Goal: Check status: Check status

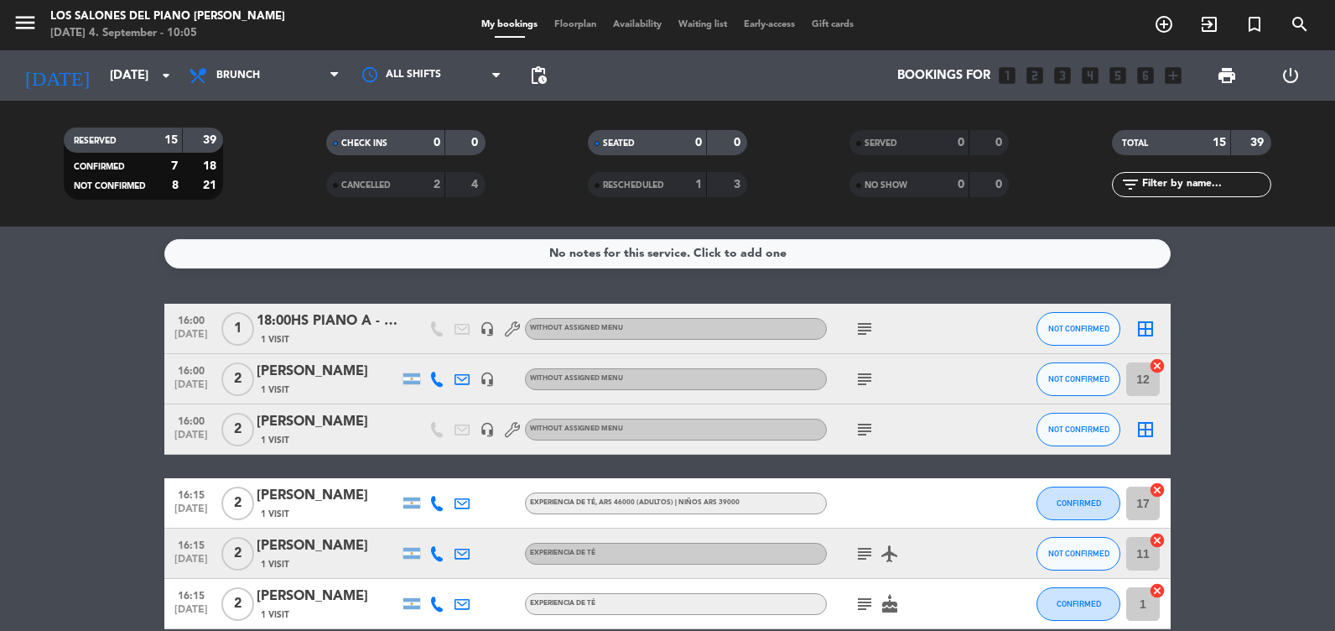
click at [134, 55] on div "[DATE] [DATE] arrow_drop_down" at bounding box center [97, 75] width 168 height 50
click at [131, 64] on input "[DATE]" at bounding box center [181, 75] width 161 height 31
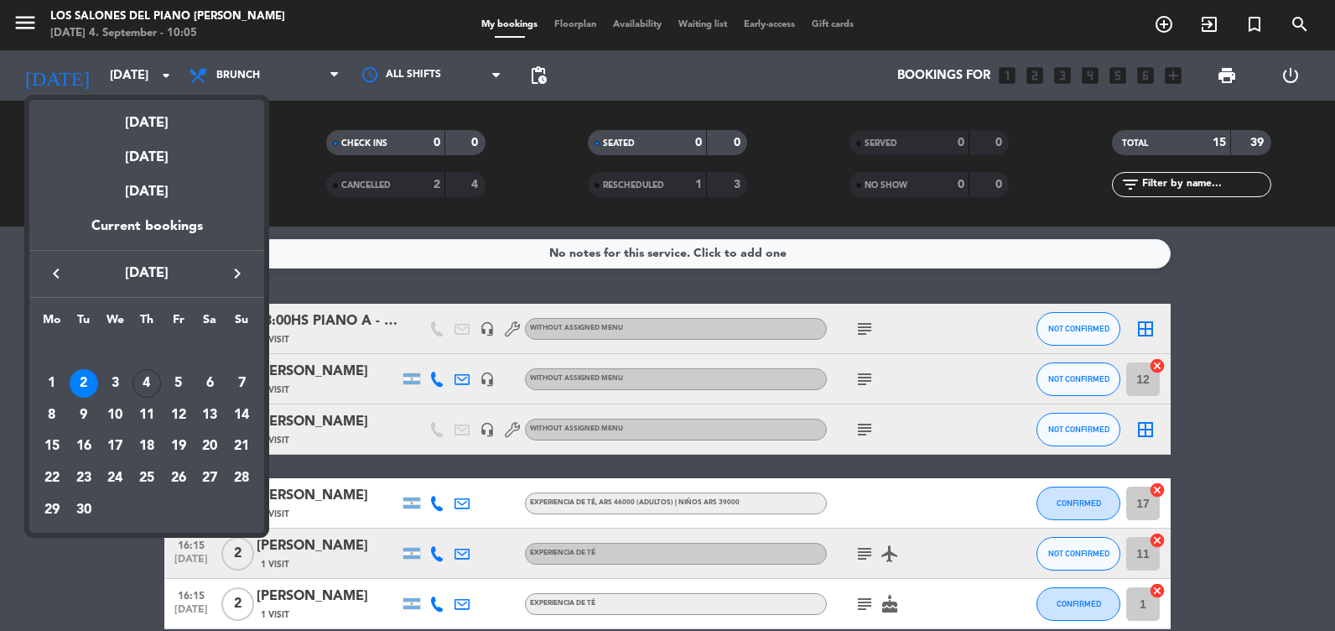
click at [178, 413] on div "12" at bounding box center [178, 415] width 29 height 29
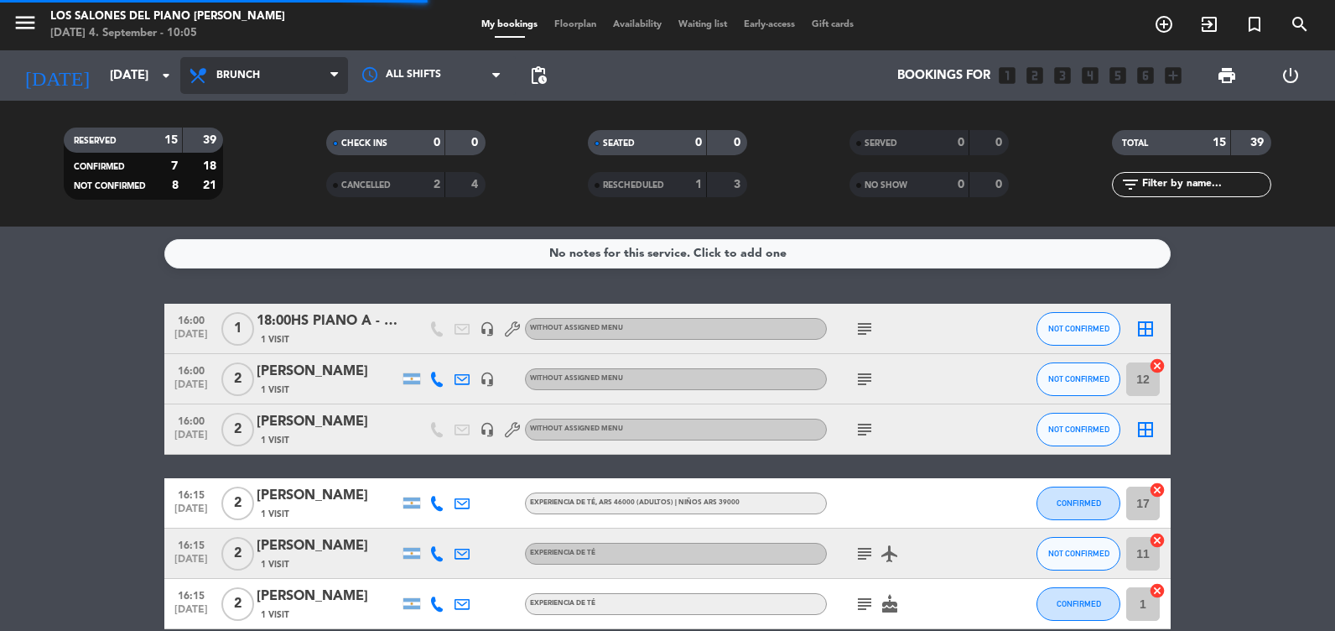
click at [252, 88] on span "Brunch" at bounding box center [264, 75] width 168 height 37
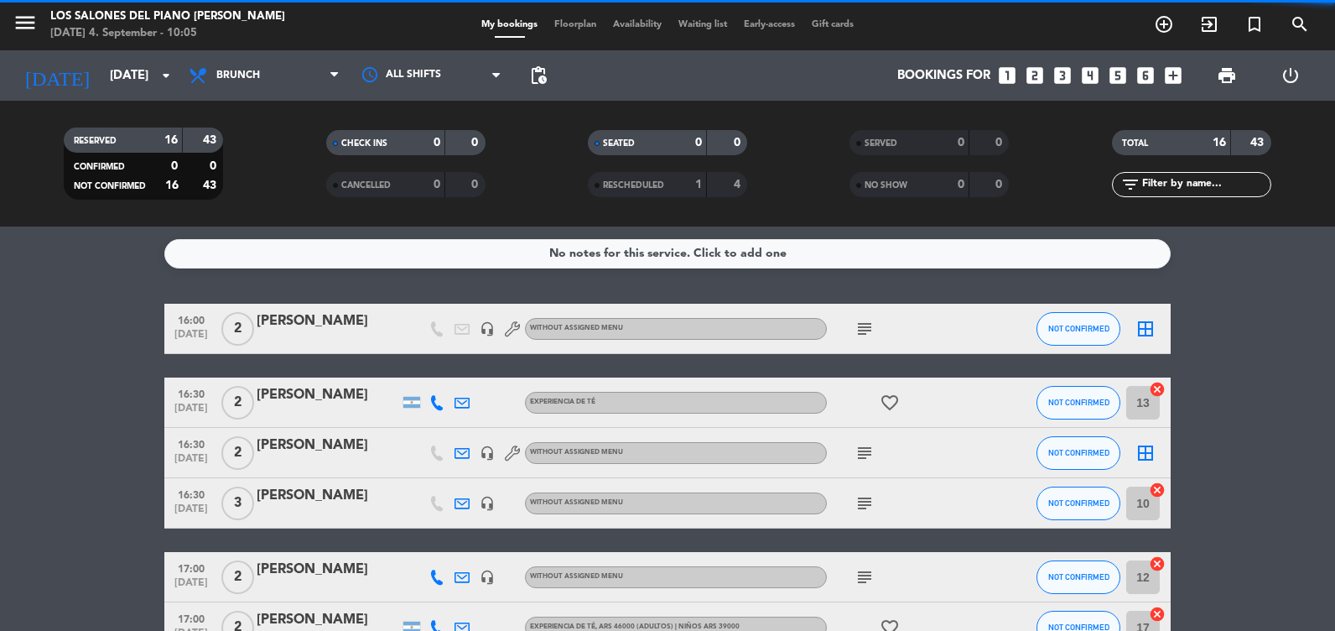
click at [274, 93] on span "Brunch" at bounding box center [264, 75] width 168 height 37
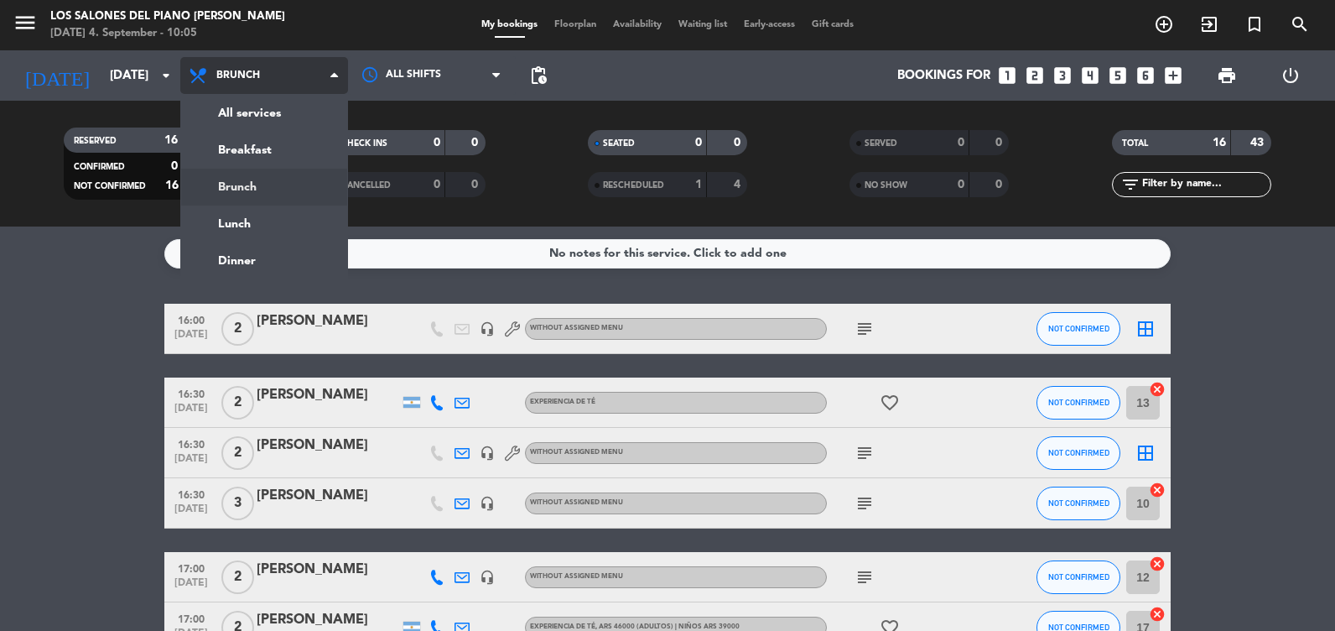
click at [248, 184] on div "menu Los Salones del Piano [PERSON_NAME] [DATE] 4. September - 10:05 My booking…" at bounding box center [667, 113] width 1335 height 226
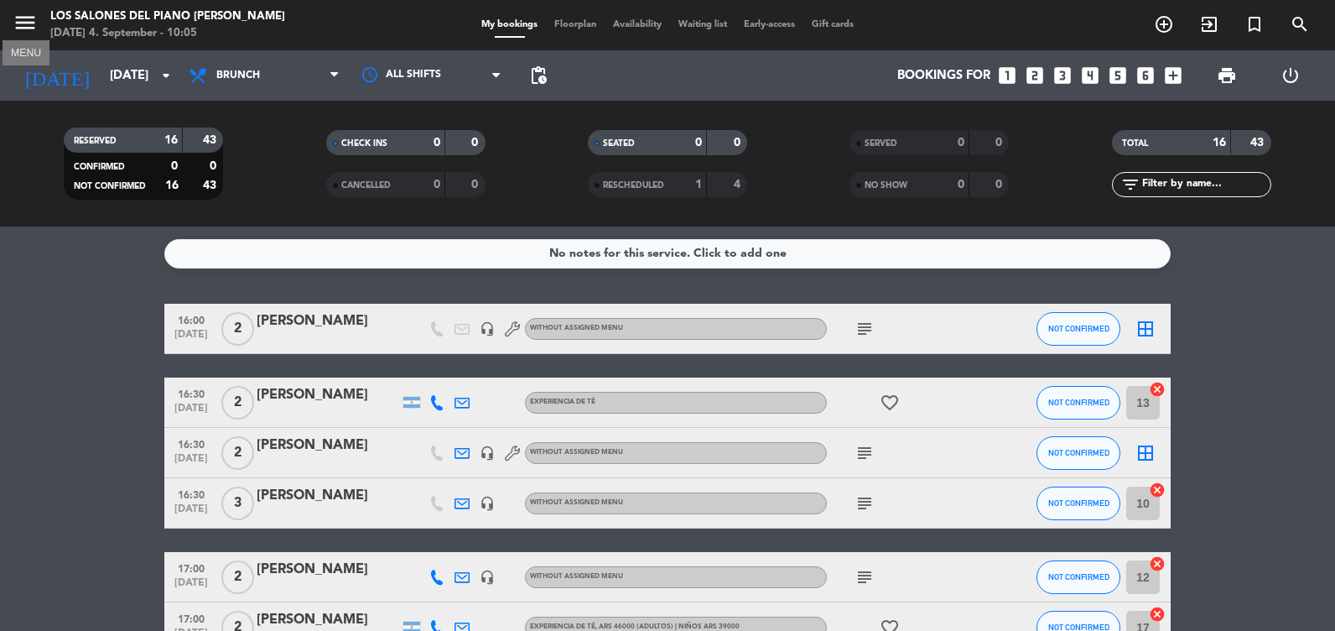
click at [18, 26] on icon "menu" at bounding box center [25, 22] width 25 height 25
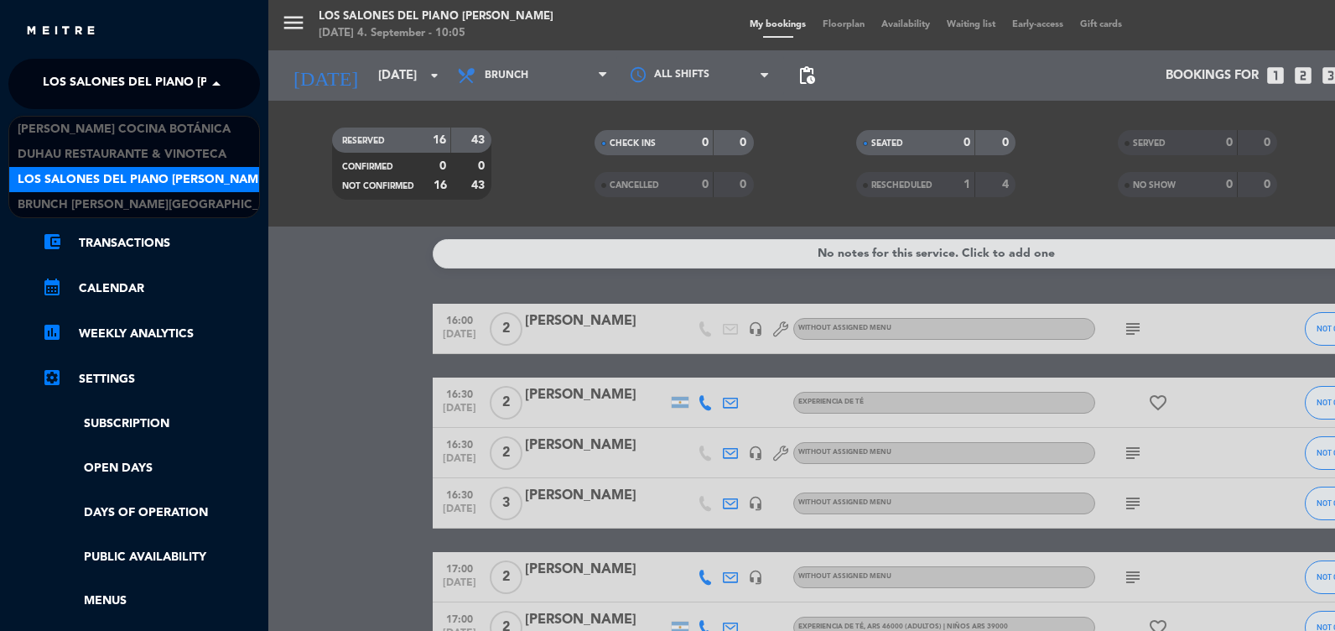
click at [110, 91] on span "Los Salones del Piano [PERSON_NAME]" at bounding box center [169, 83] width 252 height 35
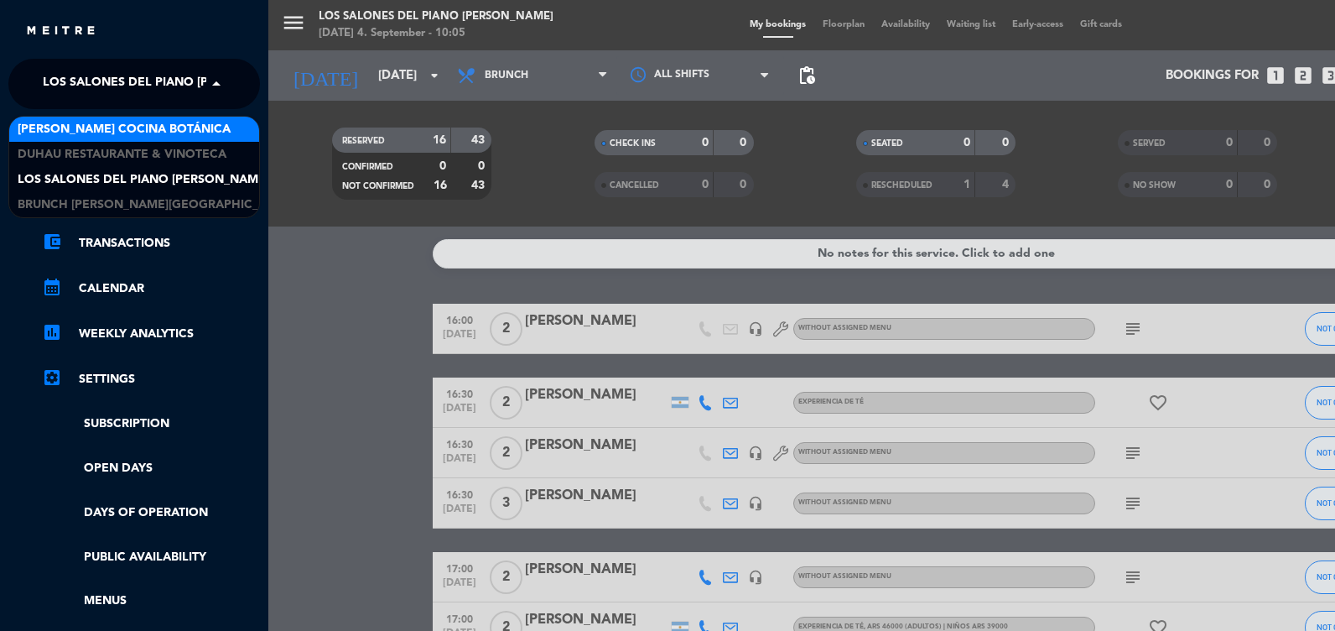
click at [138, 138] on span "[PERSON_NAME] Cocina Botánica" at bounding box center [124, 129] width 213 height 19
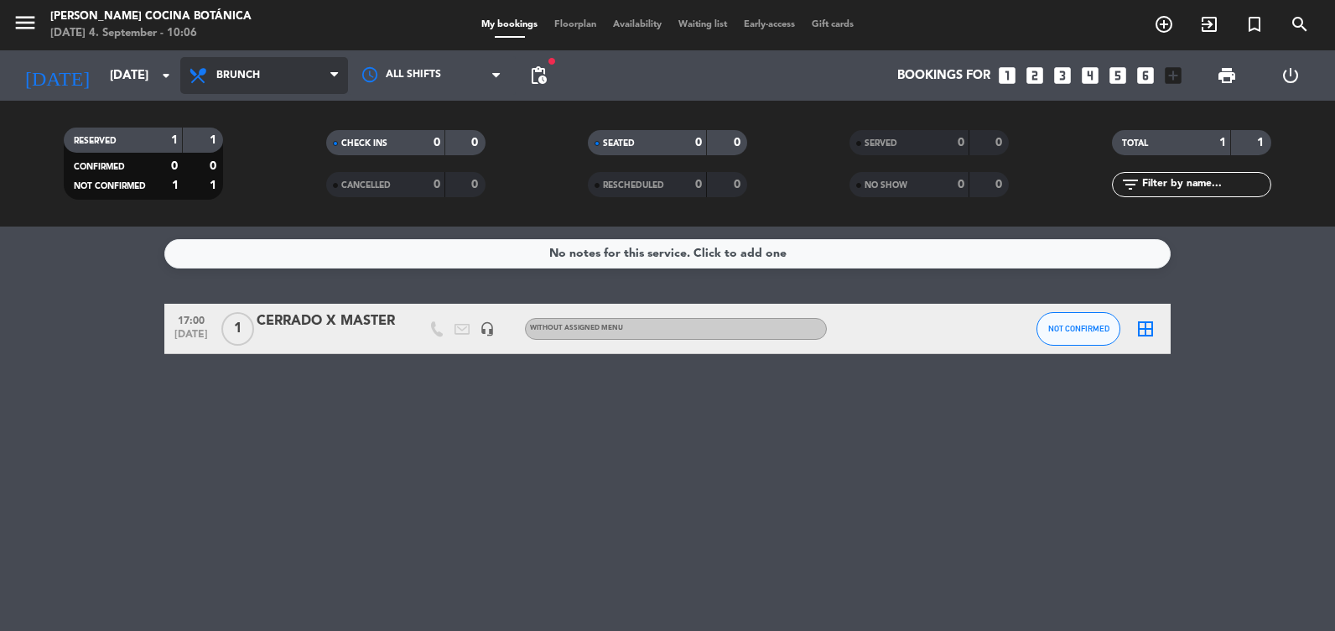
click at [205, 64] on span "Brunch" at bounding box center [264, 75] width 168 height 37
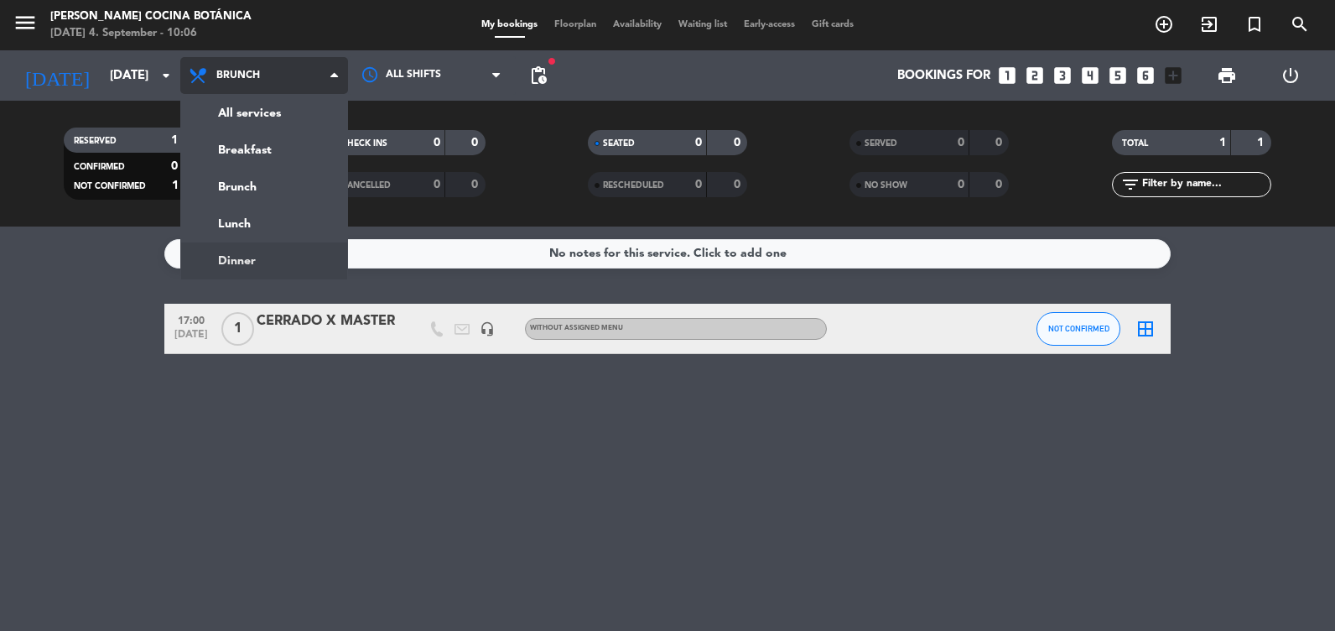
click at [248, 255] on ng-component "menu [PERSON_NAME] Cocina Botánica [DATE] 4. September - 10:06 My bookings Floo…" at bounding box center [667, 315] width 1335 height 631
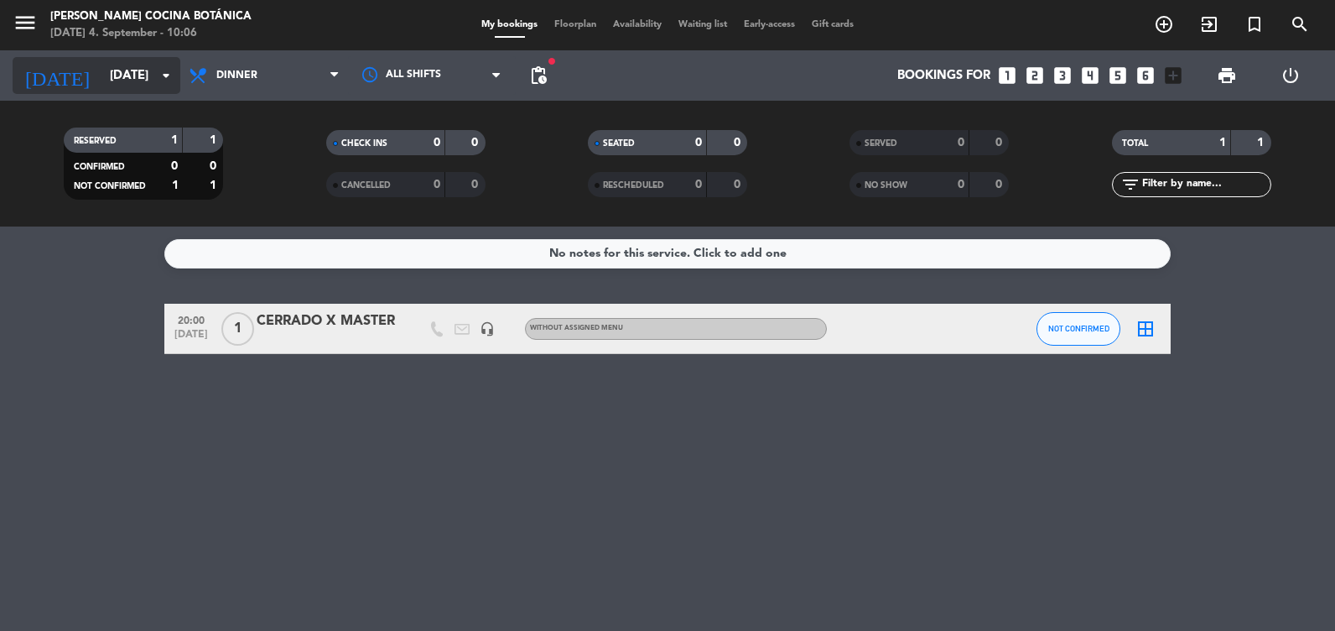
click at [104, 77] on input "[DATE]" at bounding box center [181, 75] width 161 height 31
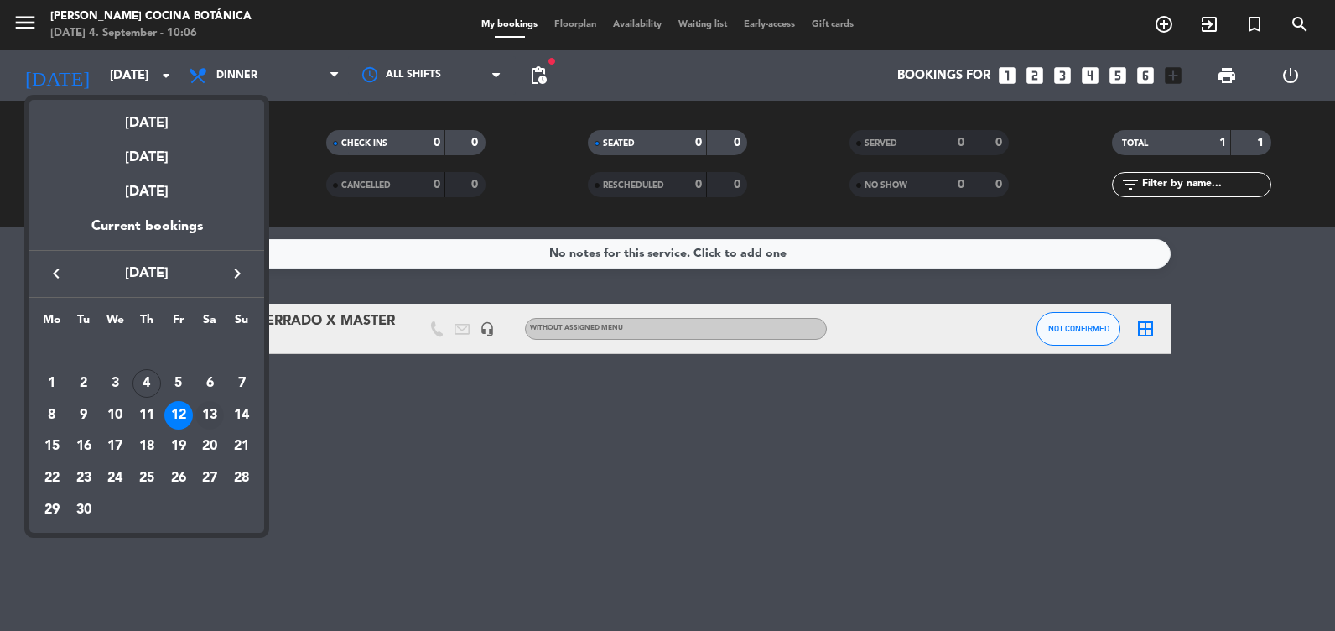
click at [201, 411] on div "13" at bounding box center [209, 415] width 29 height 29
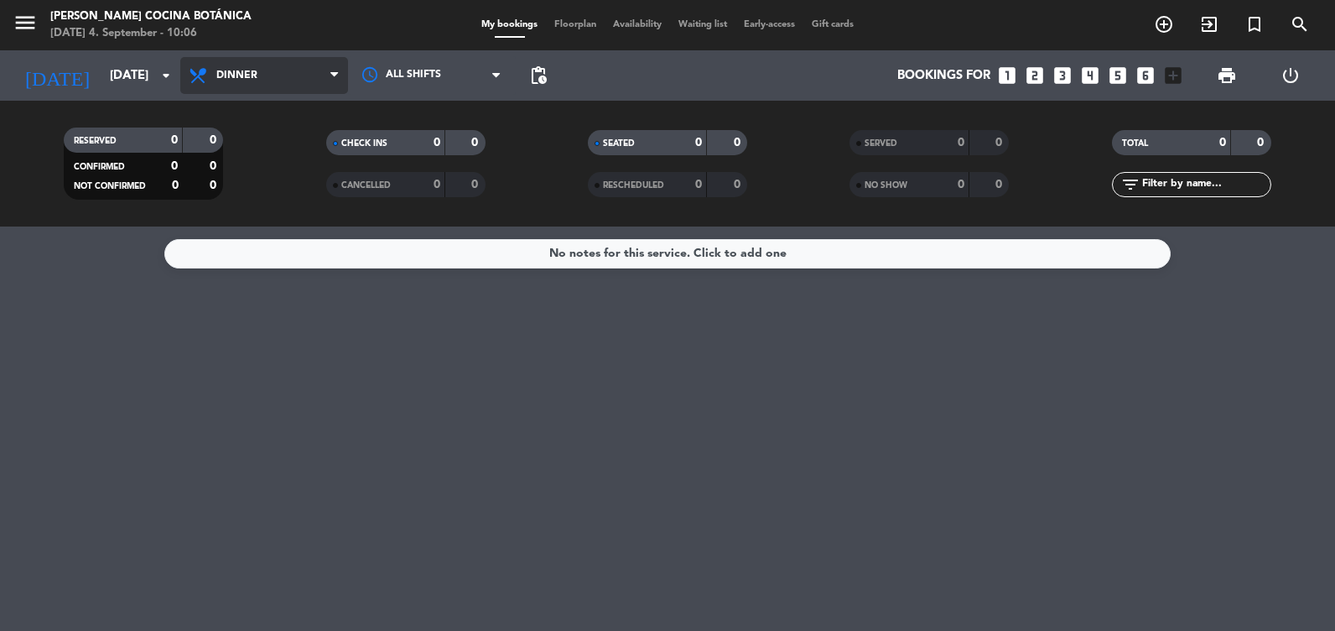
click at [227, 82] on span "Dinner" at bounding box center [264, 75] width 168 height 37
click at [233, 175] on div "menu [PERSON_NAME] Cocina Botánica [DATE] 4. September - 10:06 My bookings Floo…" at bounding box center [667, 113] width 1335 height 226
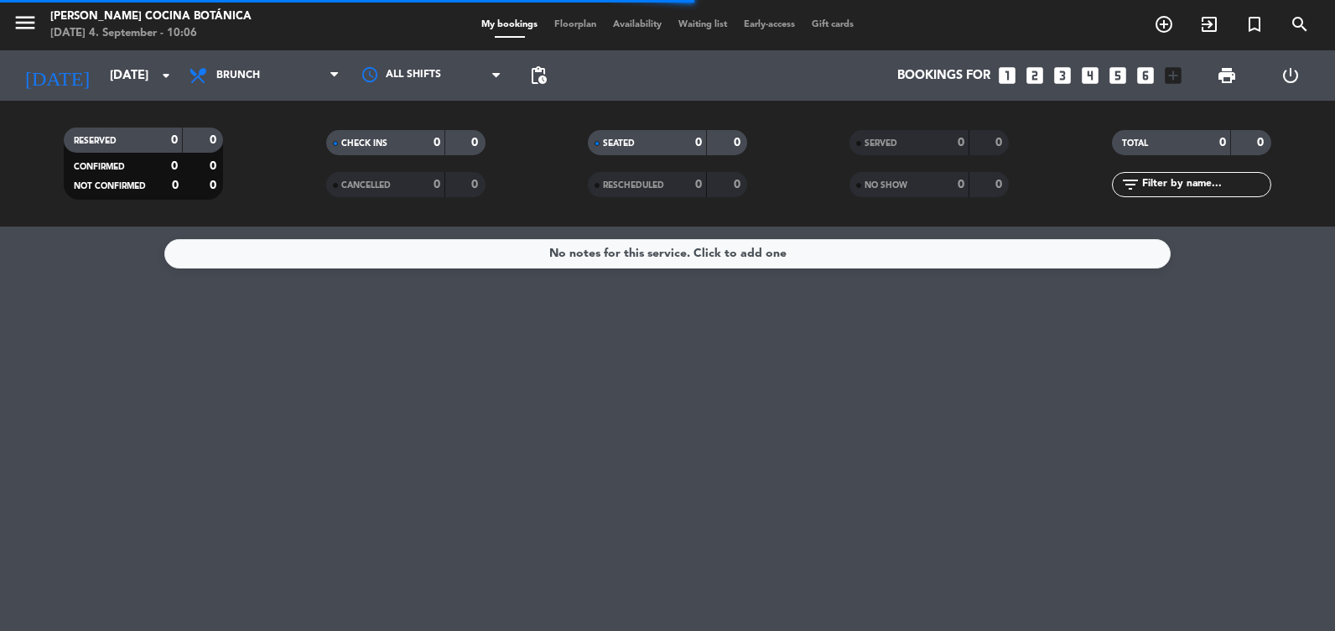
click at [694, 301] on div "No notes for this service. Click to add one" at bounding box center [667, 428] width 1335 height 404
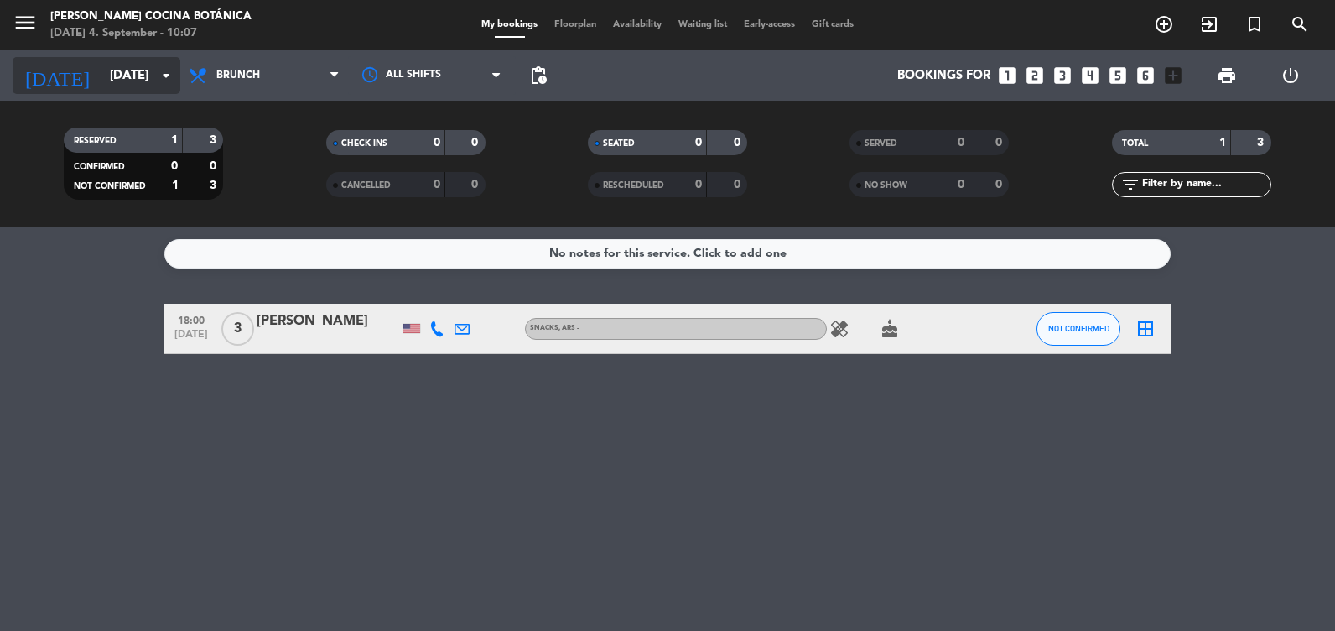
click at [110, 78] on input "[DATE]" at bounding box center [181, 75] width 161 height 31
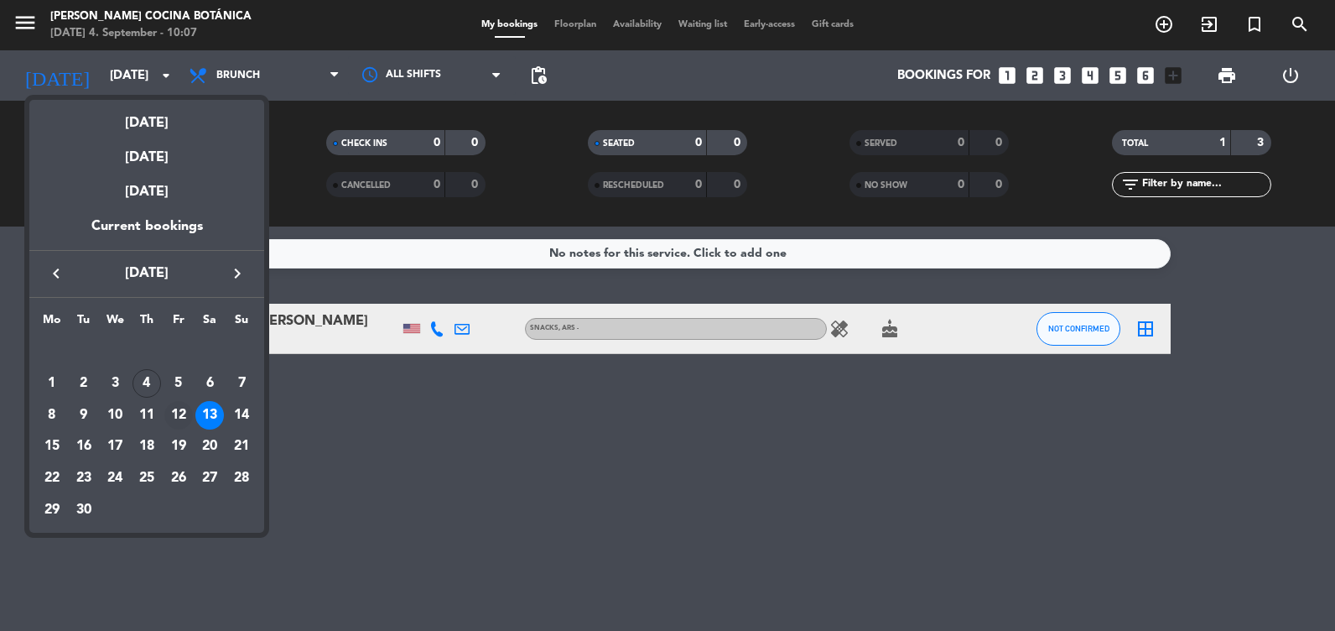
click at [186, 415] on div "12" at bounding box center [178, 415] width 29 height 29
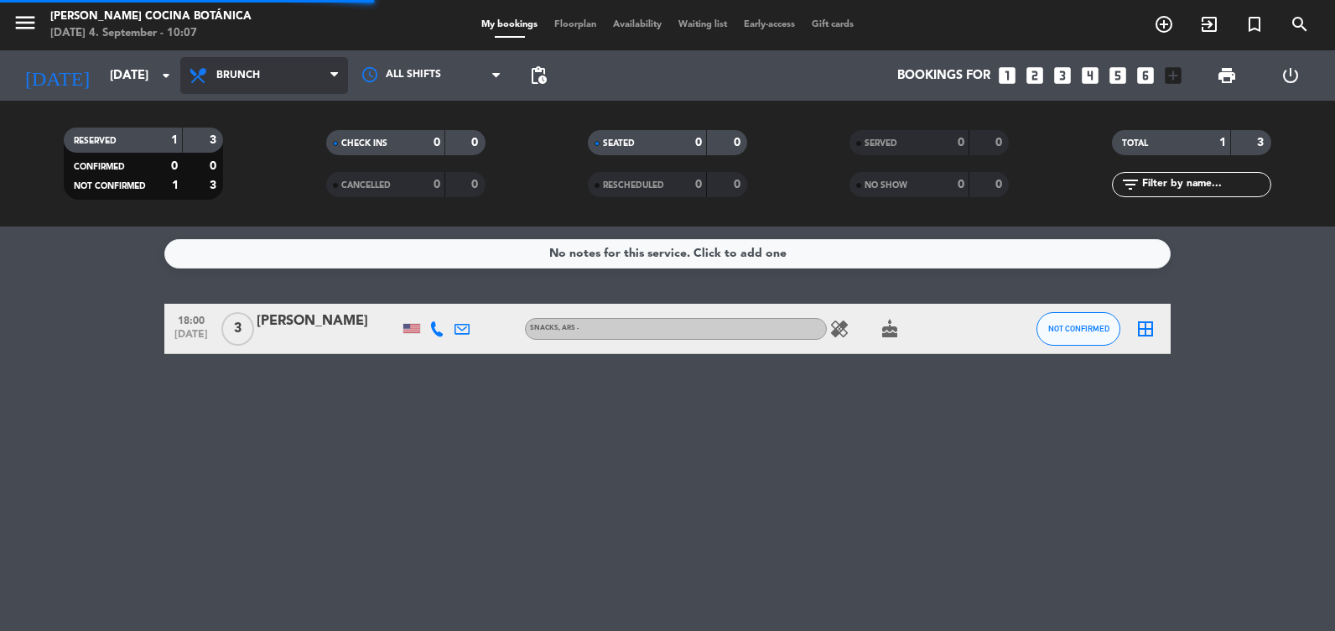
click at [262, 83] on span "Brunch" at bounding box center [264, 75] width 168 height 37
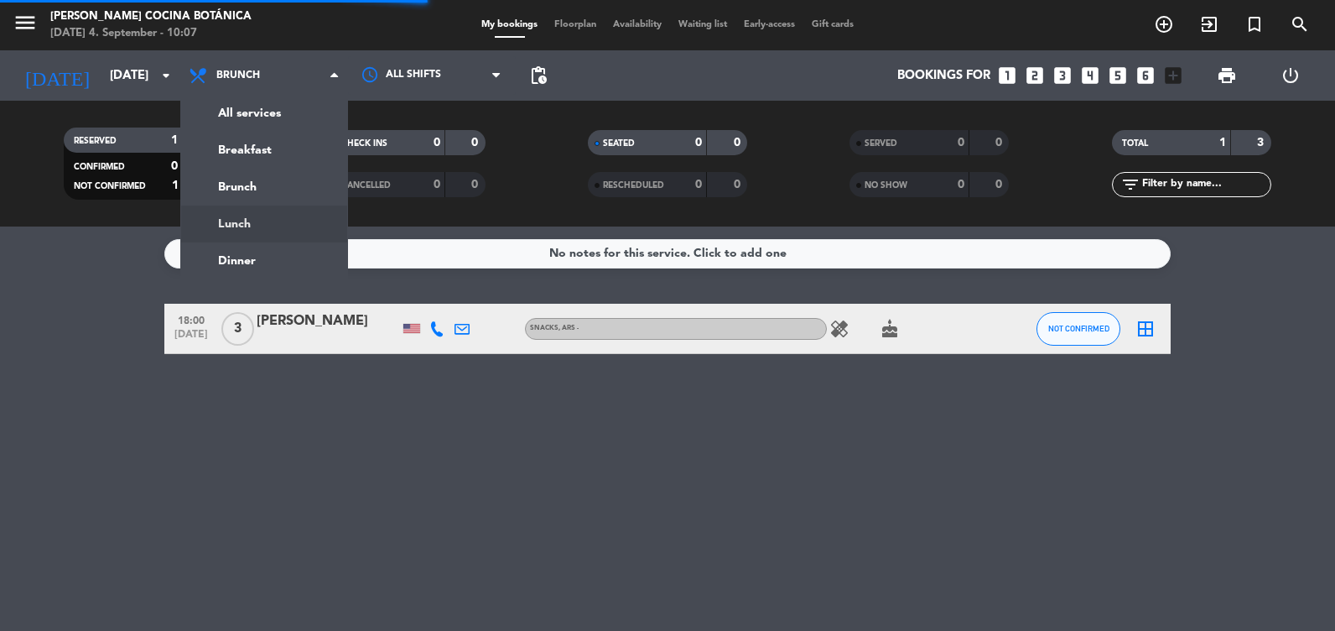
click at [254, 262] on div "No notes for this service. Click to add one" at bounding box center [667, 253] width 1006 height 29
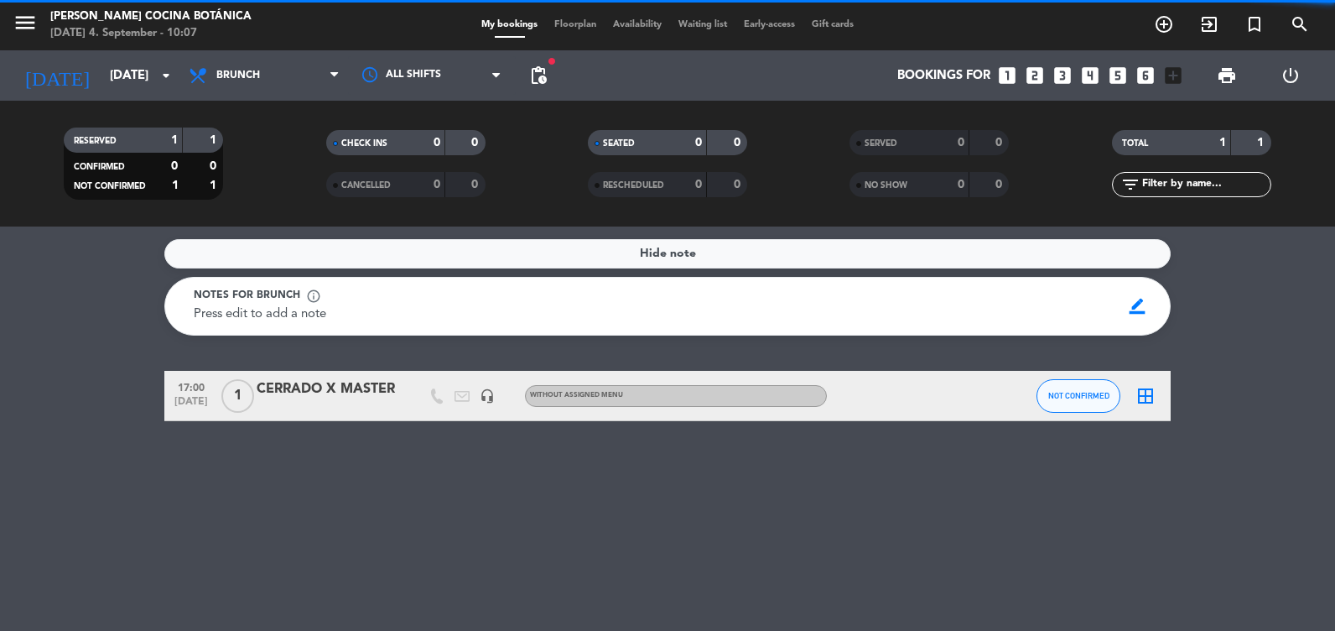
click at [273, 96] on div "All services Breakfast Brunch Lunch Dinner Brunch All services Breakfast Brunch…" at bounding box center [264, 75] width 168 height 50
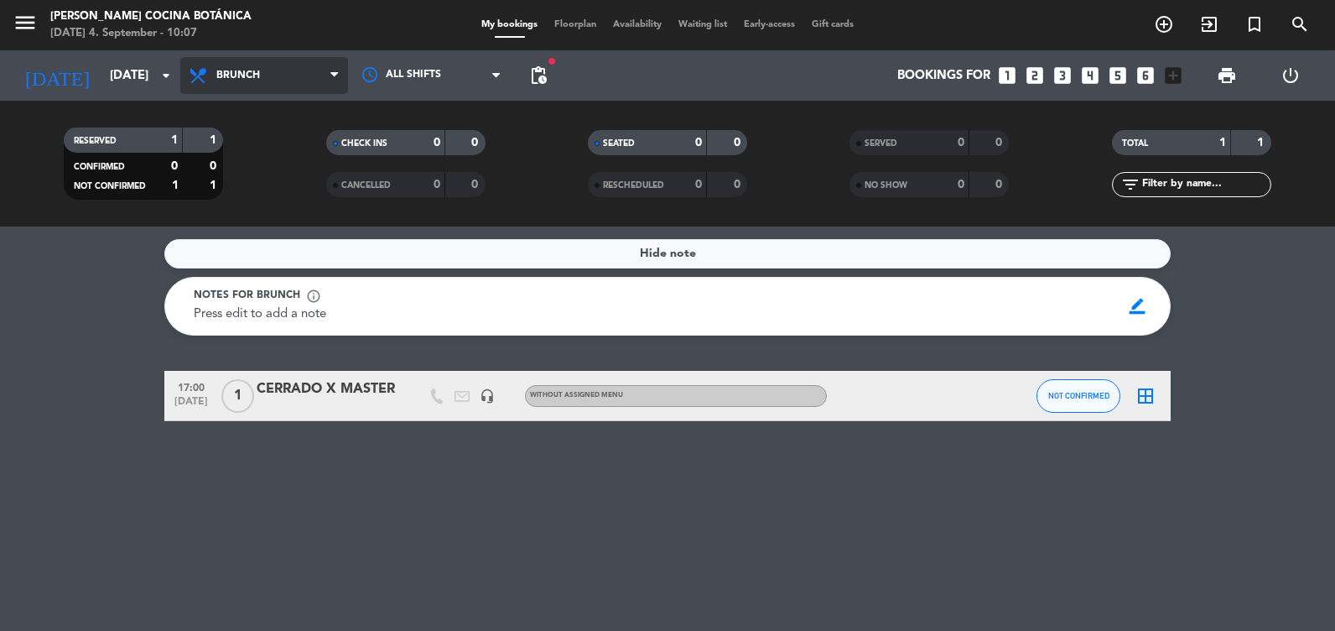
click at [277, 86] on span "Brunch" at bounding box center [264, 75] width 168 height 37
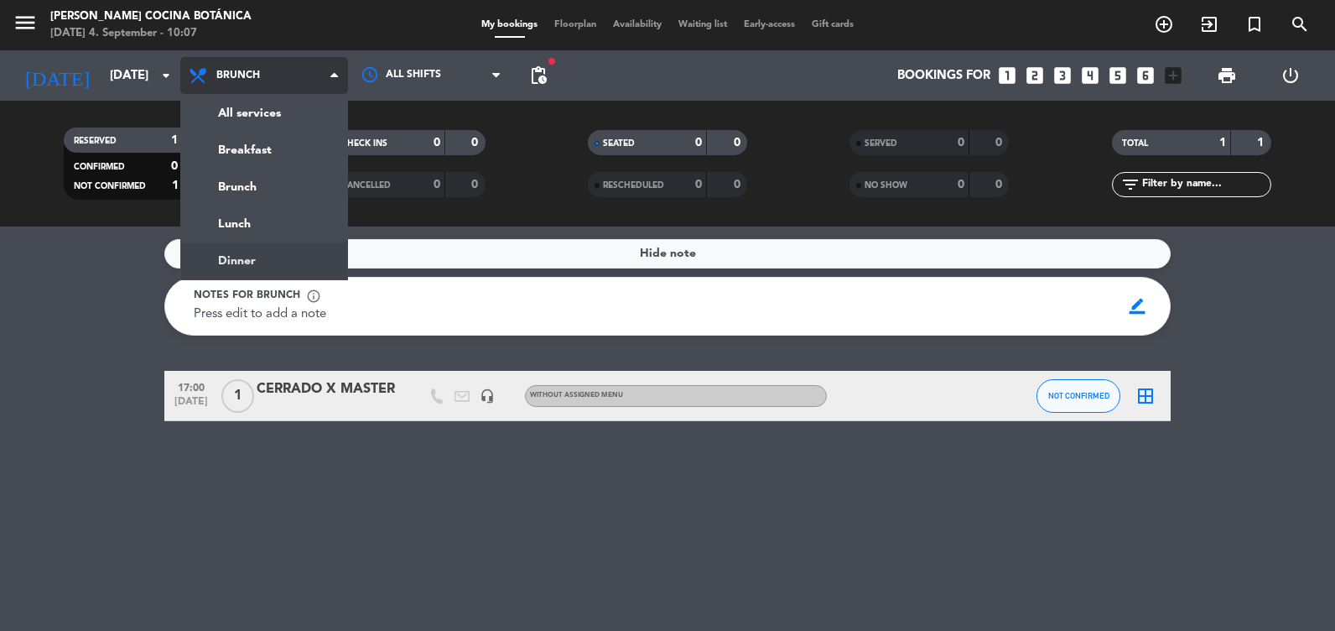
click at [244, 257] on ng-component "menu [PERSON_NAME] Cocina Botánica [DATE] 4. September - 10:07 My bookings Floo…" at bounding box center [667, 315] width 1335 height 631
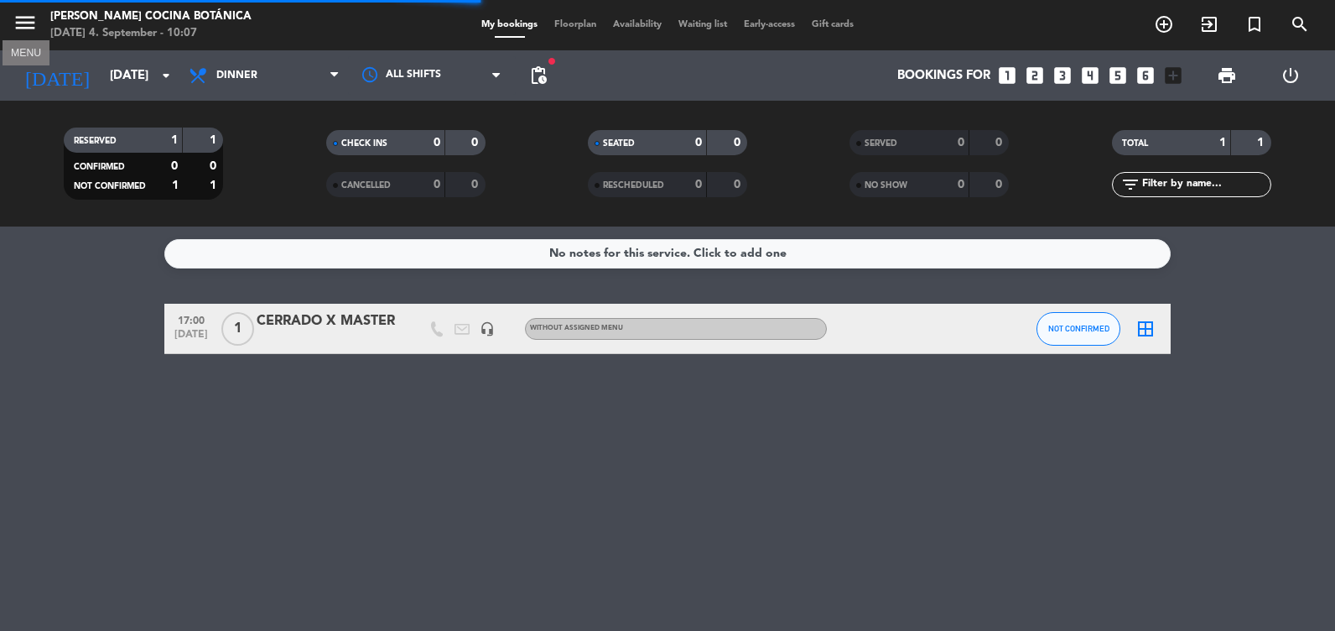
click at [36, 26] on icon "menu" at bounding box center [25, 22] width 25 height 25
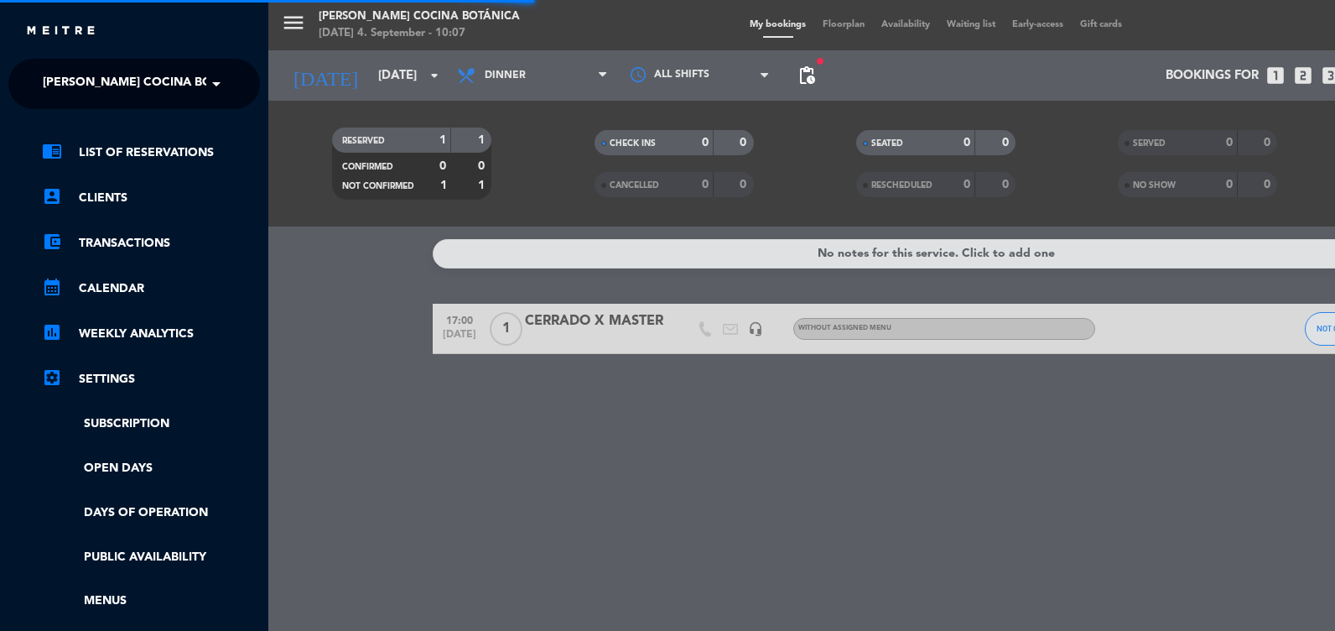
click at [50, 61] on ng-select "× [PERSON_NAME] Cocina Botánica ×" at bounding box center [134, 84] width 252 height 50
click at [58, 81] on span "[PERSON_NAME] Cocina Botánica" at bounding box center [149, 83] width 213 height 35
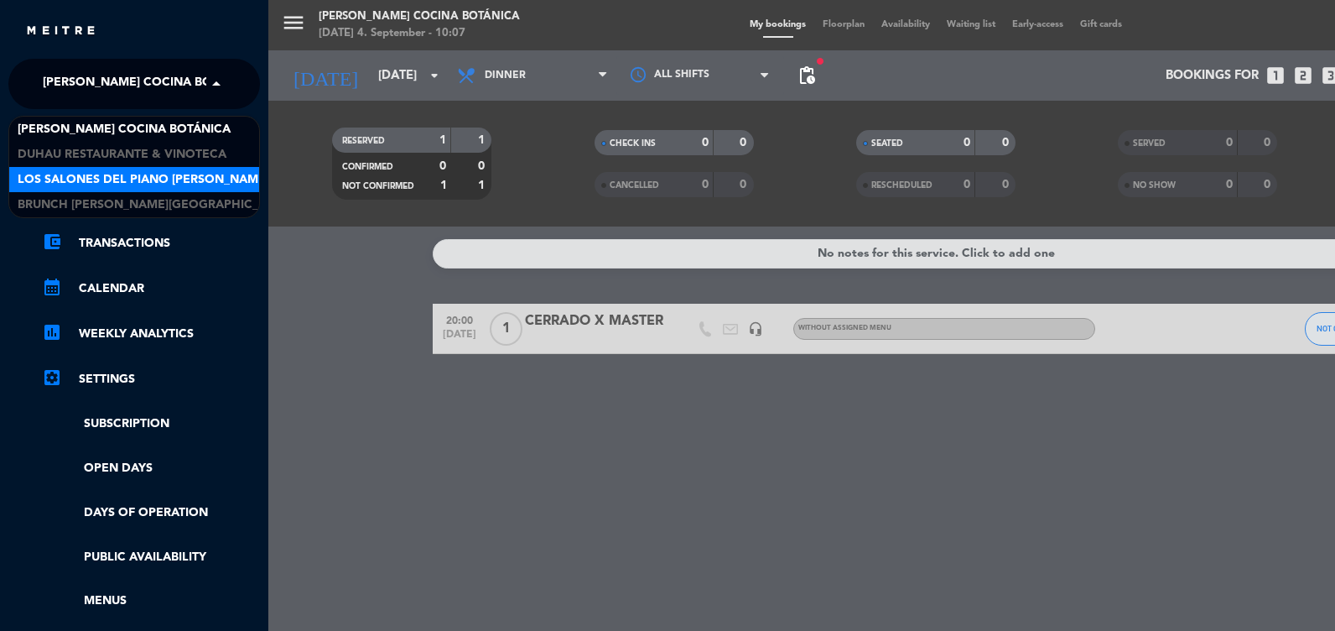
click at [93, 177] on span "Los Salones del Piano [PERSON_NAME]" at bounding box center [144, 179] width 252 height 19
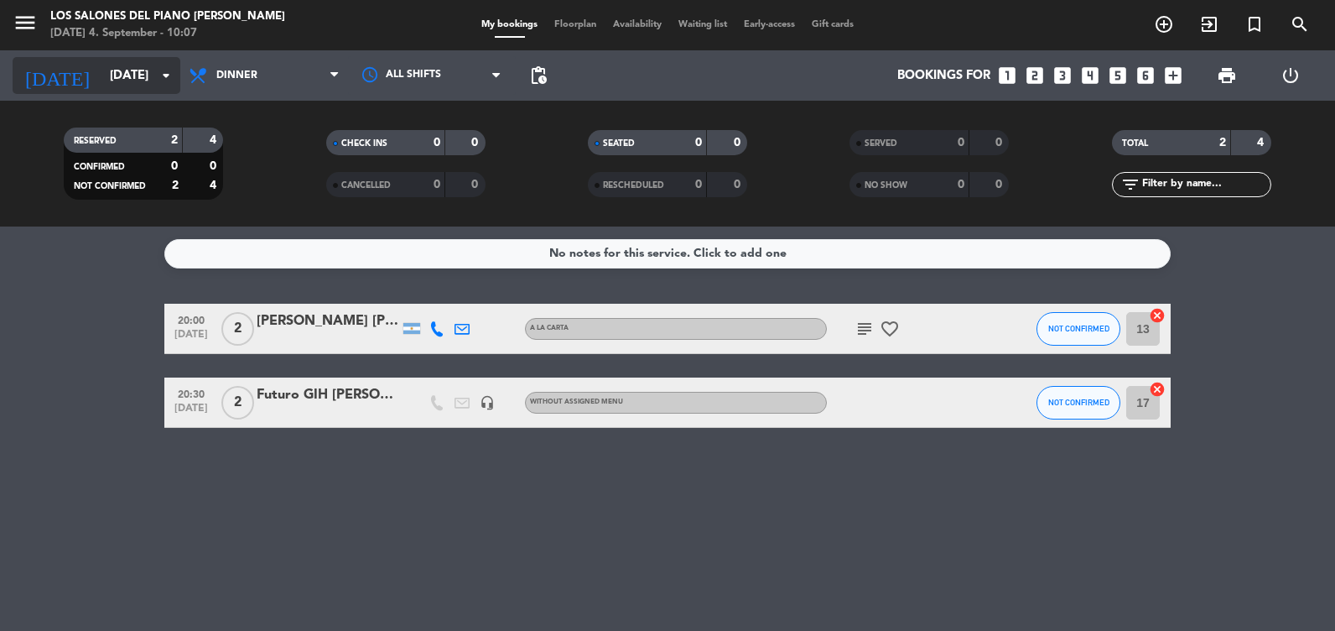
click at [101, 82] on input "[DATE]" at bounding box center [181, 75] width 161 height 31
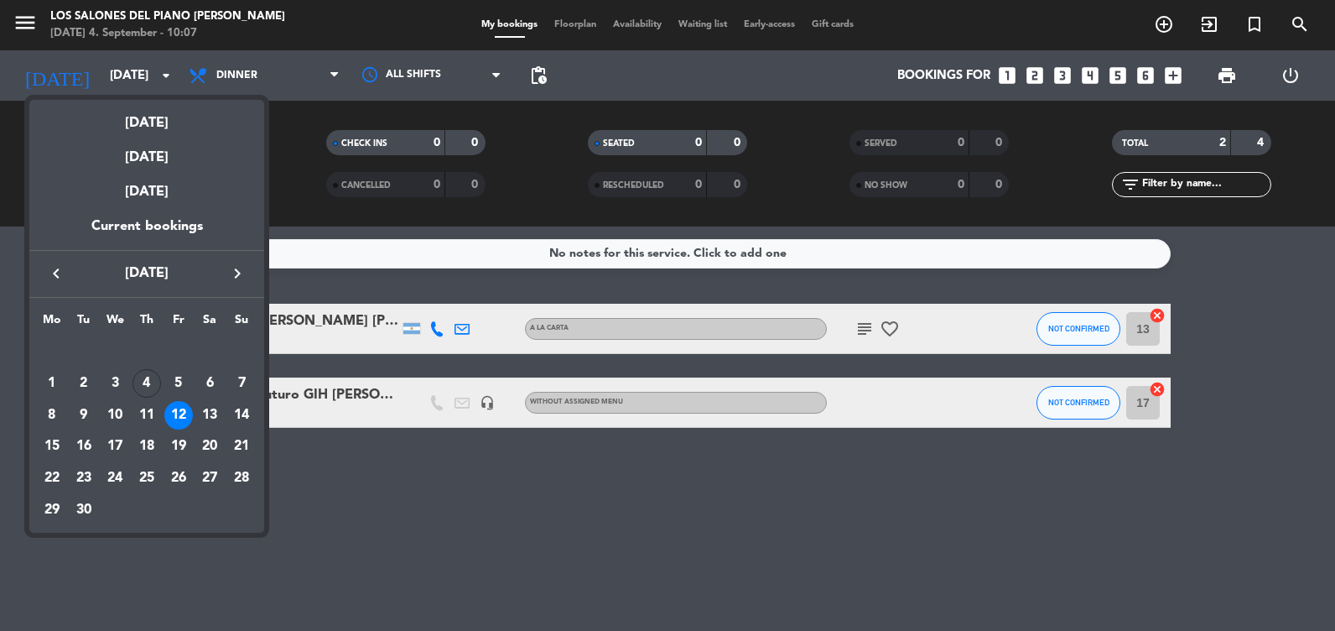
click at [105, 75] on div at bounding box center [667, 315] width 1335 height 631
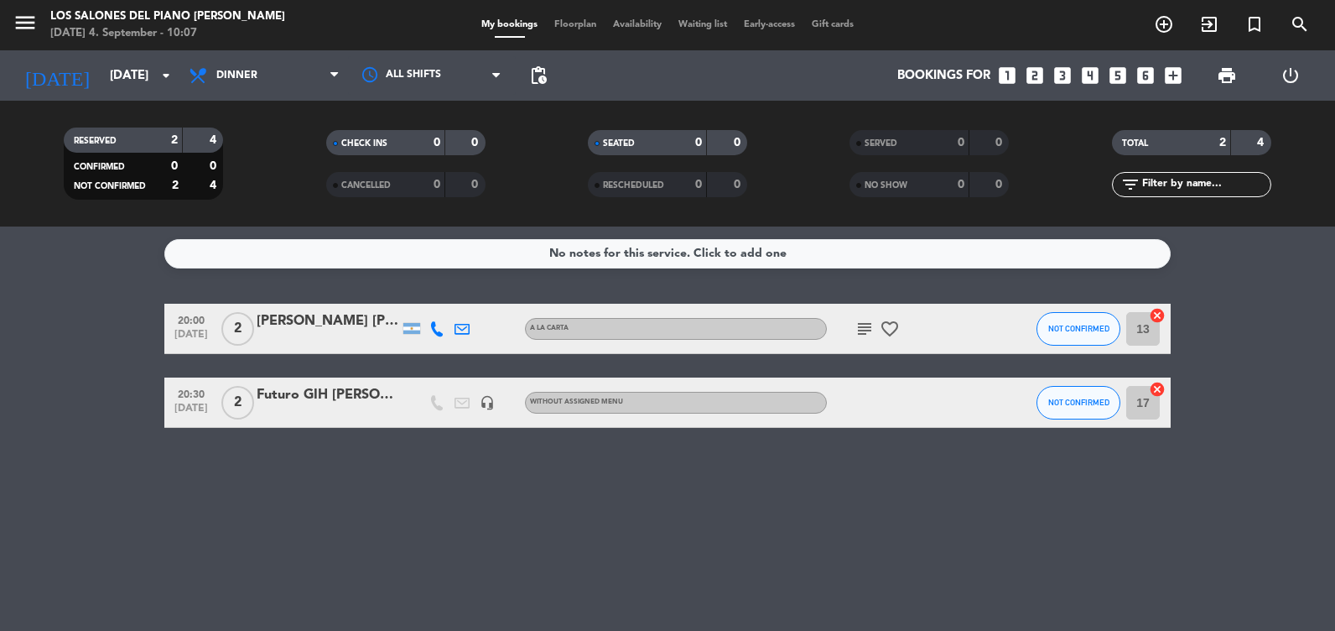
click at [105, 75] on input "[DATE]" at bounding box center [181, 75] width 161 height 31
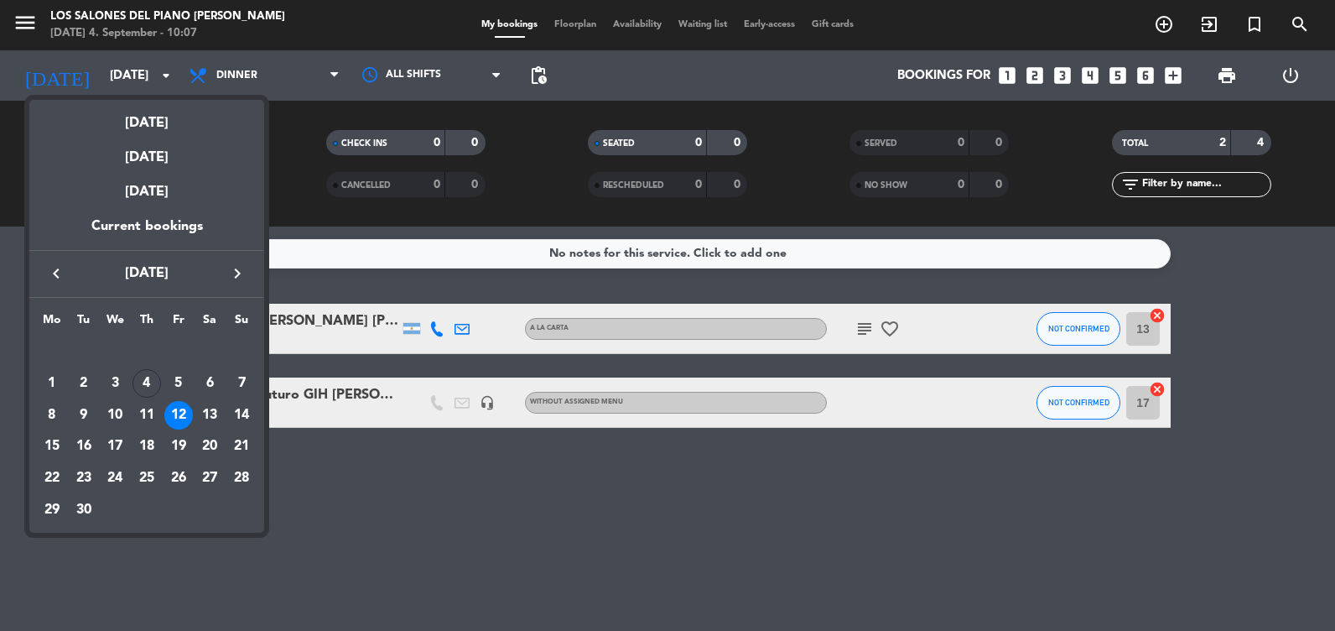
click at [361, 289] on div at bounding box center [667, 315] width 1335 height 631
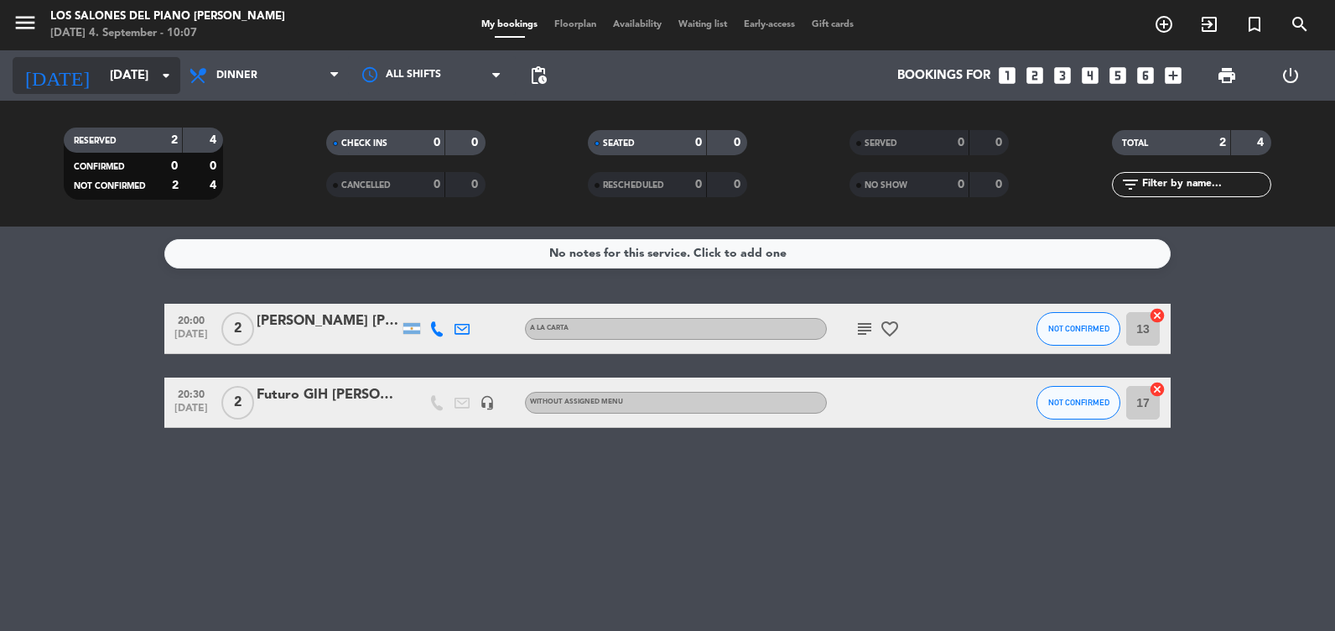
click at [143, 83] on input "[DATE]" at bounding box center [181, 75] width 161 height 31
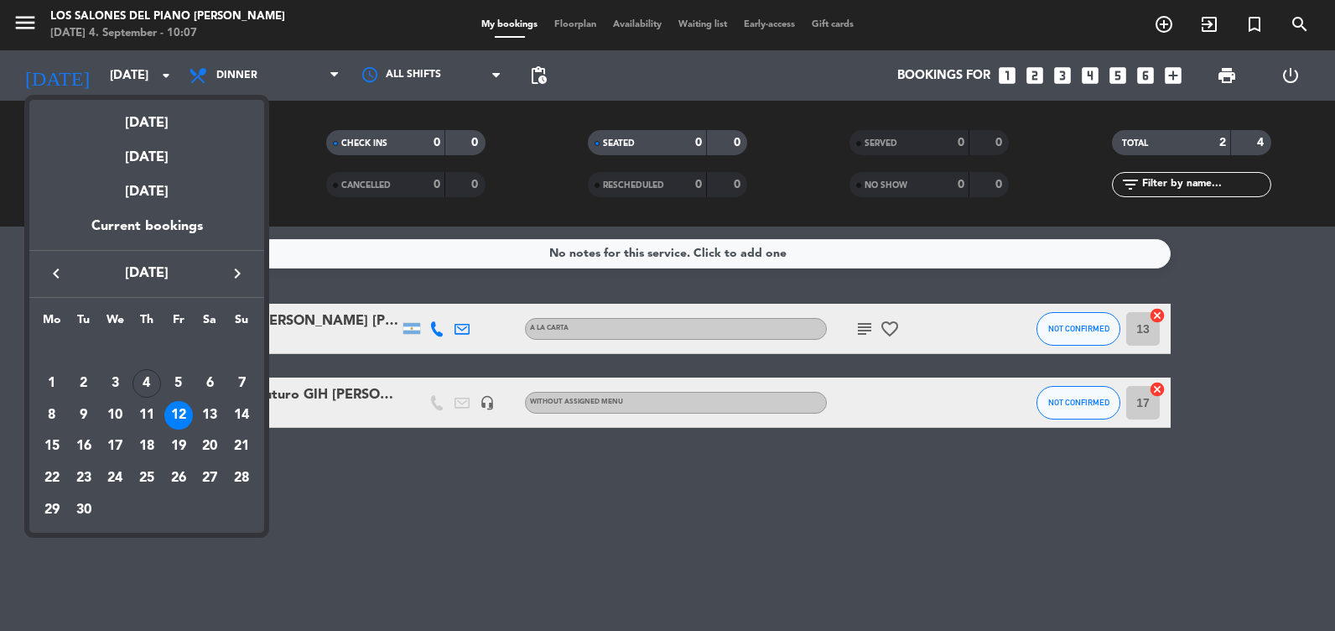
click at [164, 411] on td "12" at bounding box center [179, 415] width 32 height 32
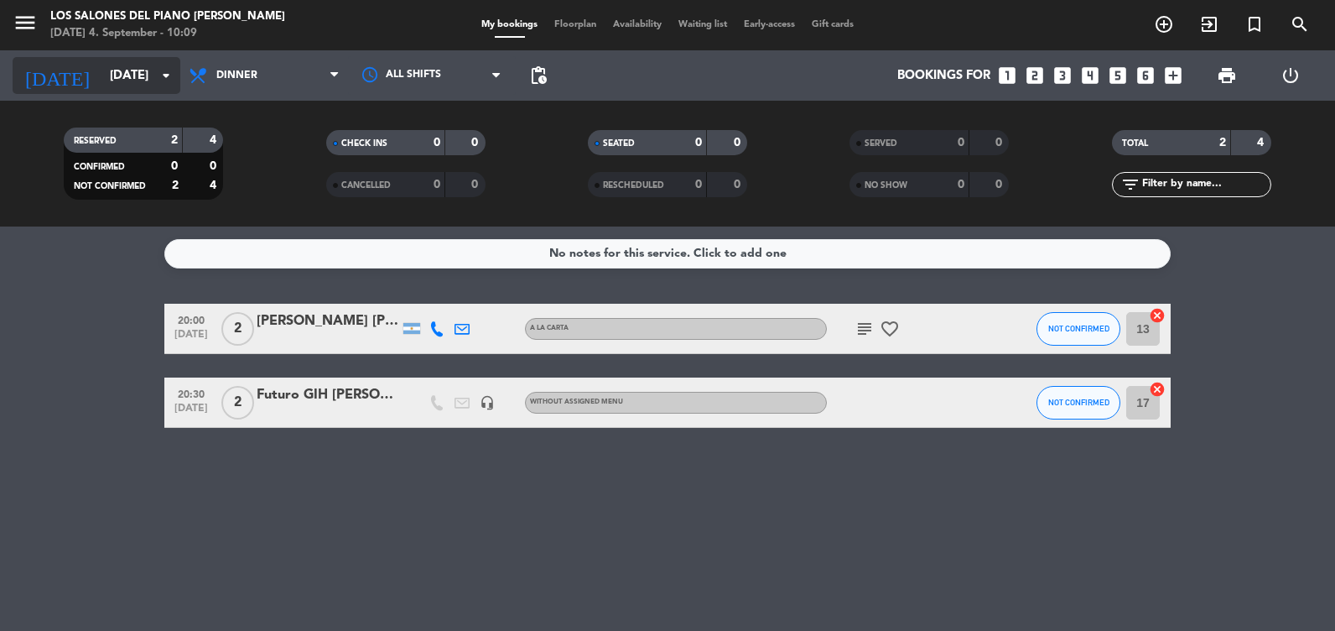
click at [104, 81] on input "[DATE]" at bounding box center [181, 75] width 161 height 31
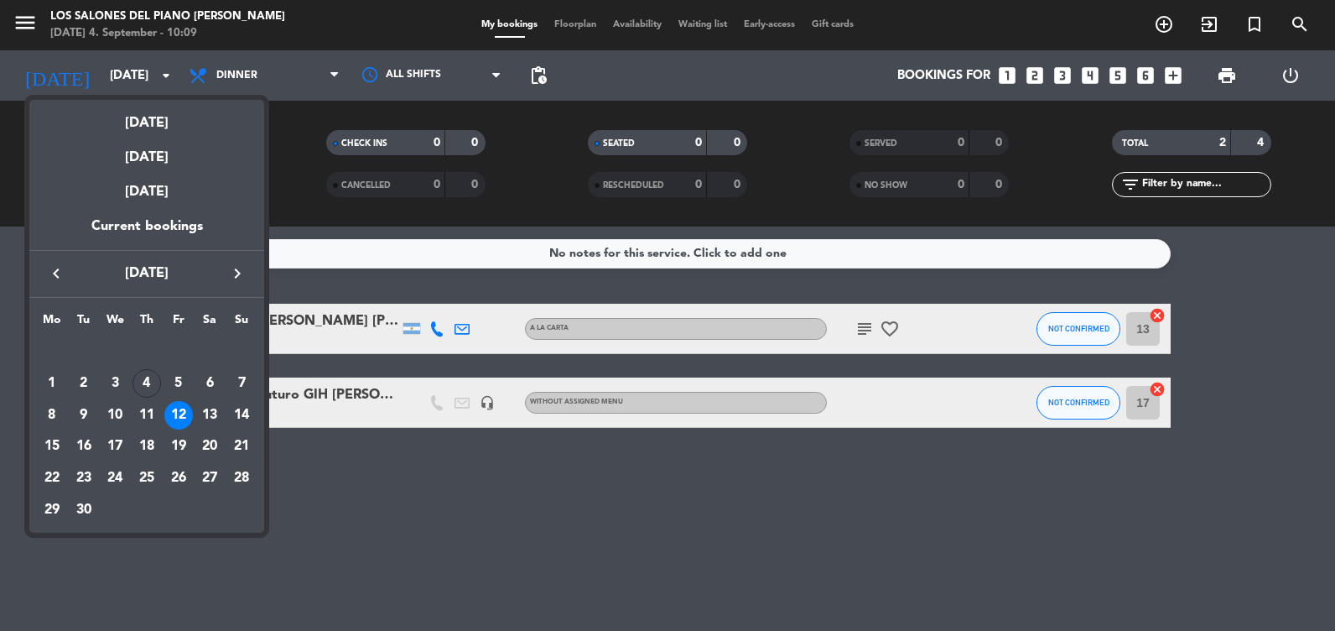
click at [439, 496] on div at bounding box center [667, 315] width 1335 height 631
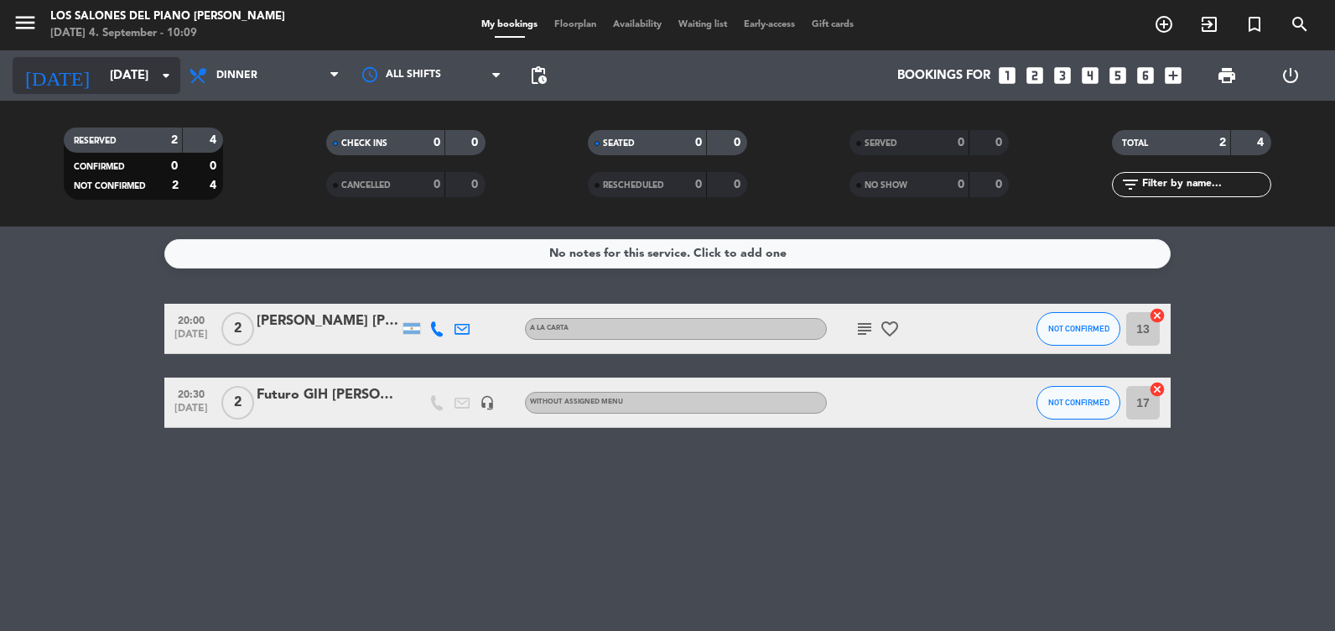
click at [101, 70] on input "[DATE]" at bounding box center [181, 75] width 161 height 31
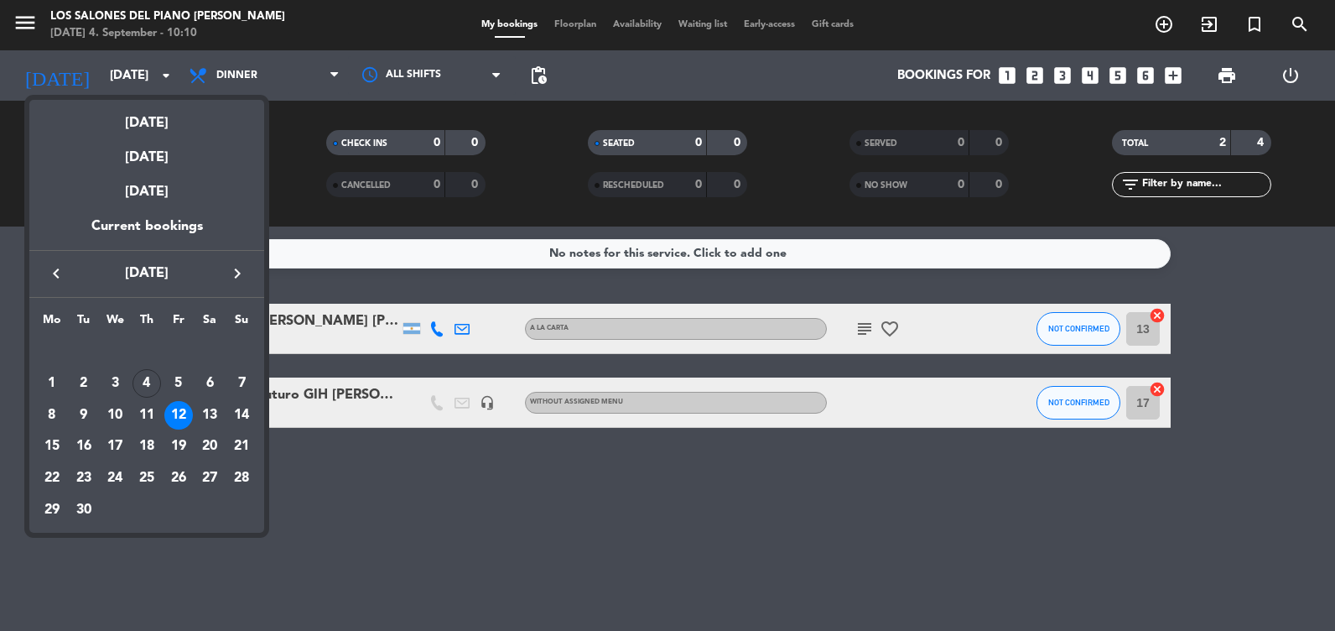
click at [418, 486] on div at bounding box center [667, 315] width 1335 height 631
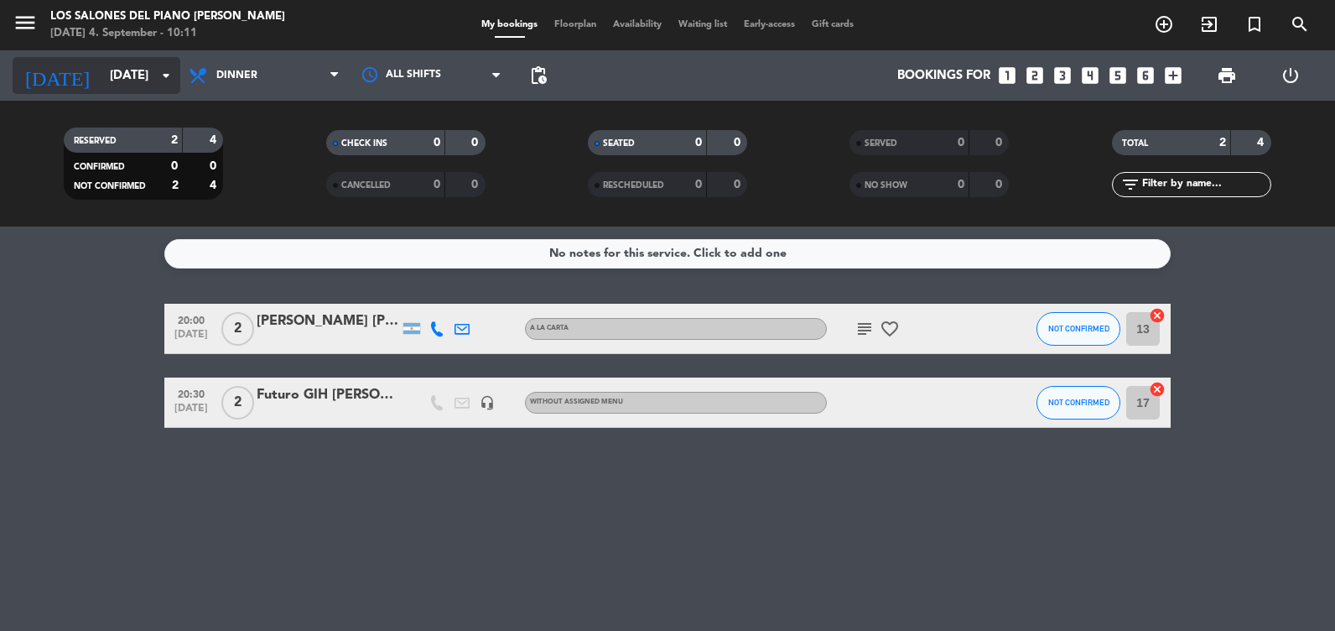
click at [109, 80] on input "[DATE]" at bounding box center [181, 75] width 161 height 31
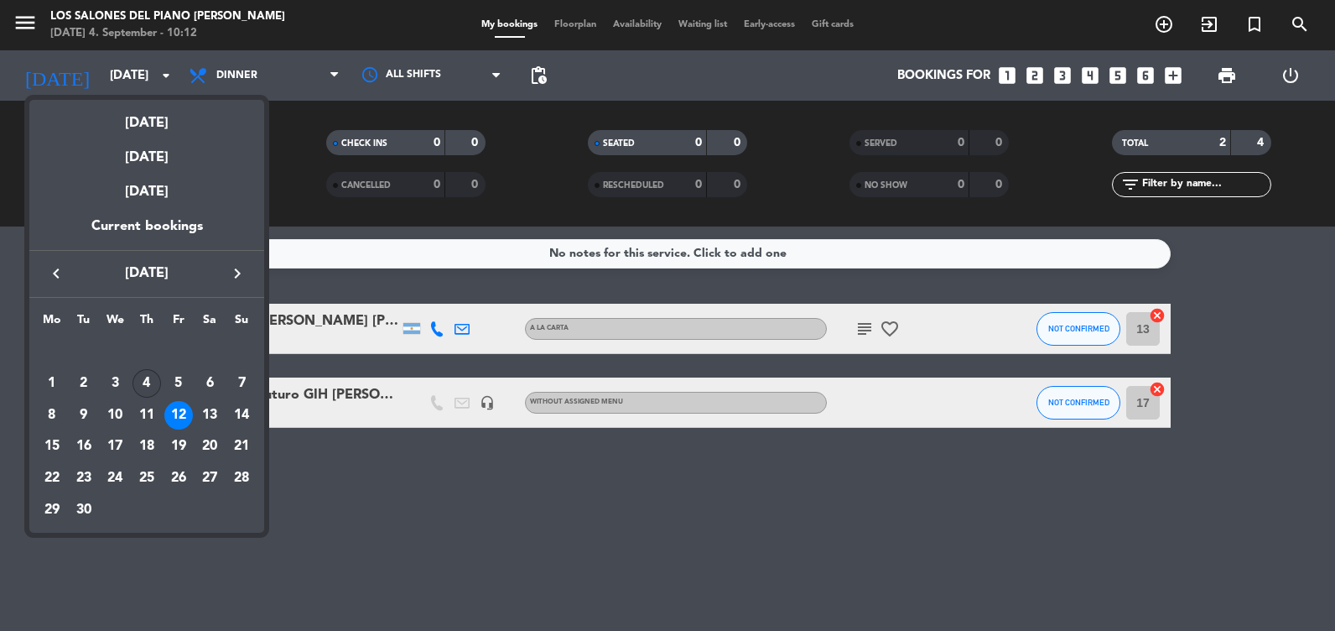
click at [138, 378] on div "4" at bounding box center [147, 383] width 29 height 29
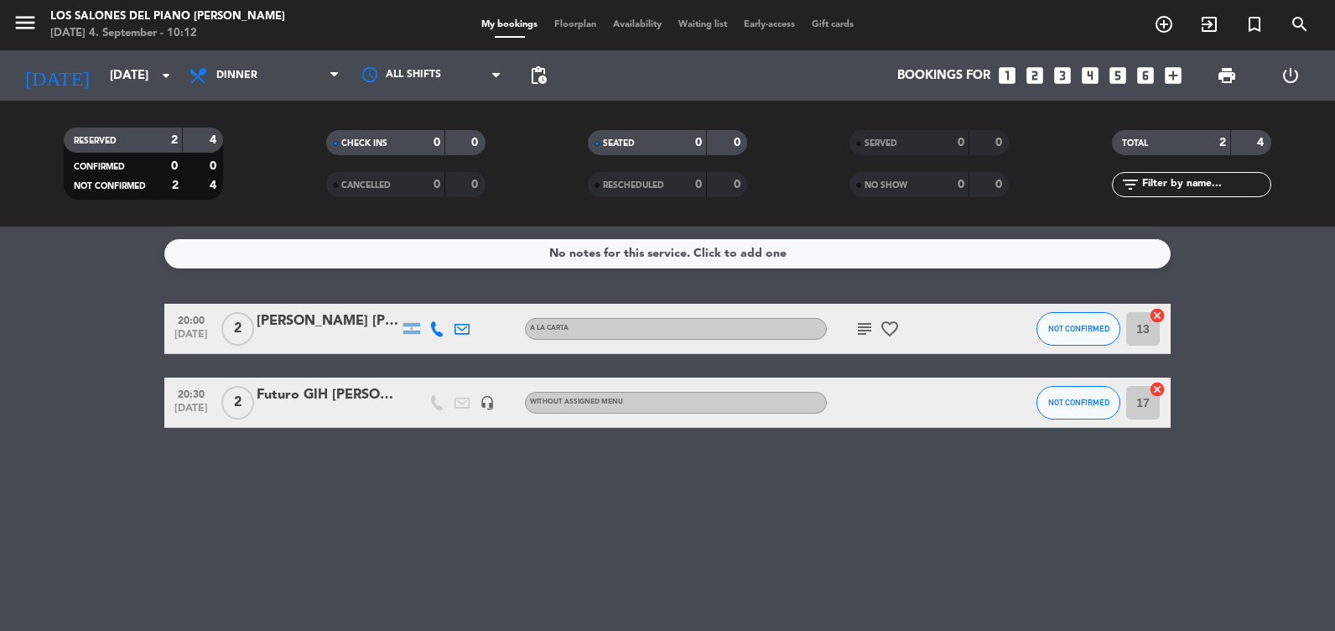
type input "[DATE]"
